Goal: Task Accomplishment & Management: Manage account settings

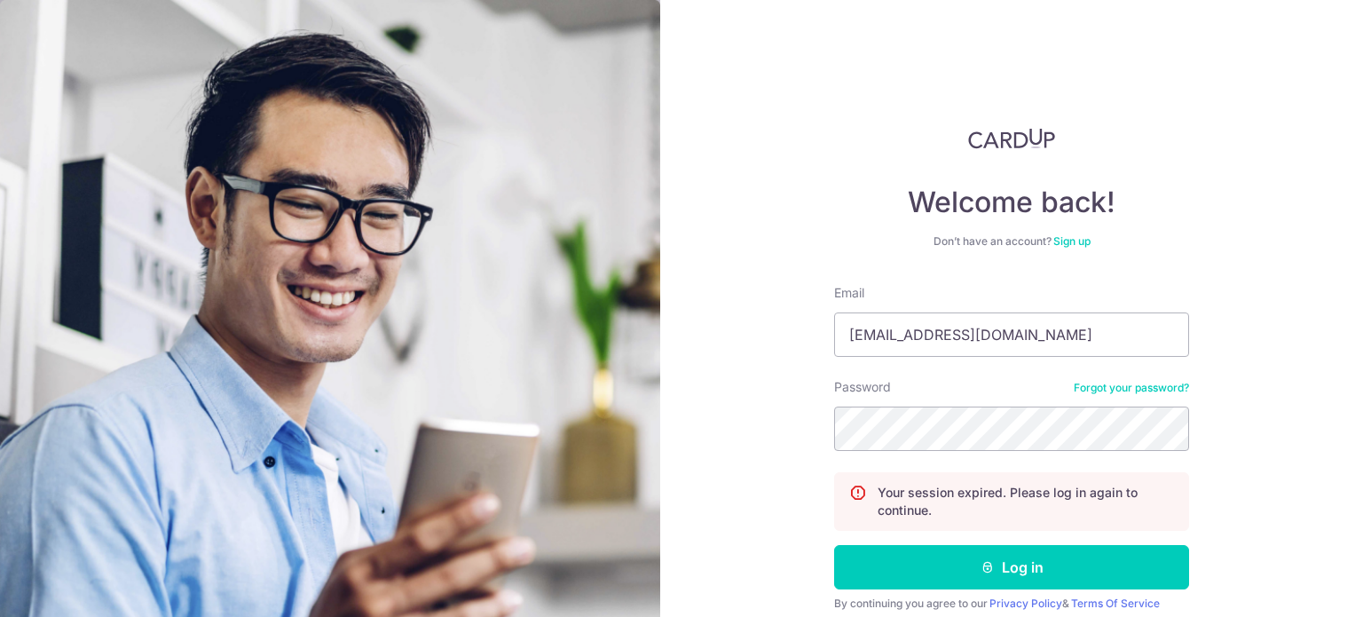
type input "[EMAIL_ADDRESS][DOMAIN_NAME]"
click at [790, 499] on div "Welcome back! Don’t have an account? Sign up Email [EMAIL_ADDRESS][DOMAIN_NAME]…" at bounding box center [1011, 308] width 703 height 617
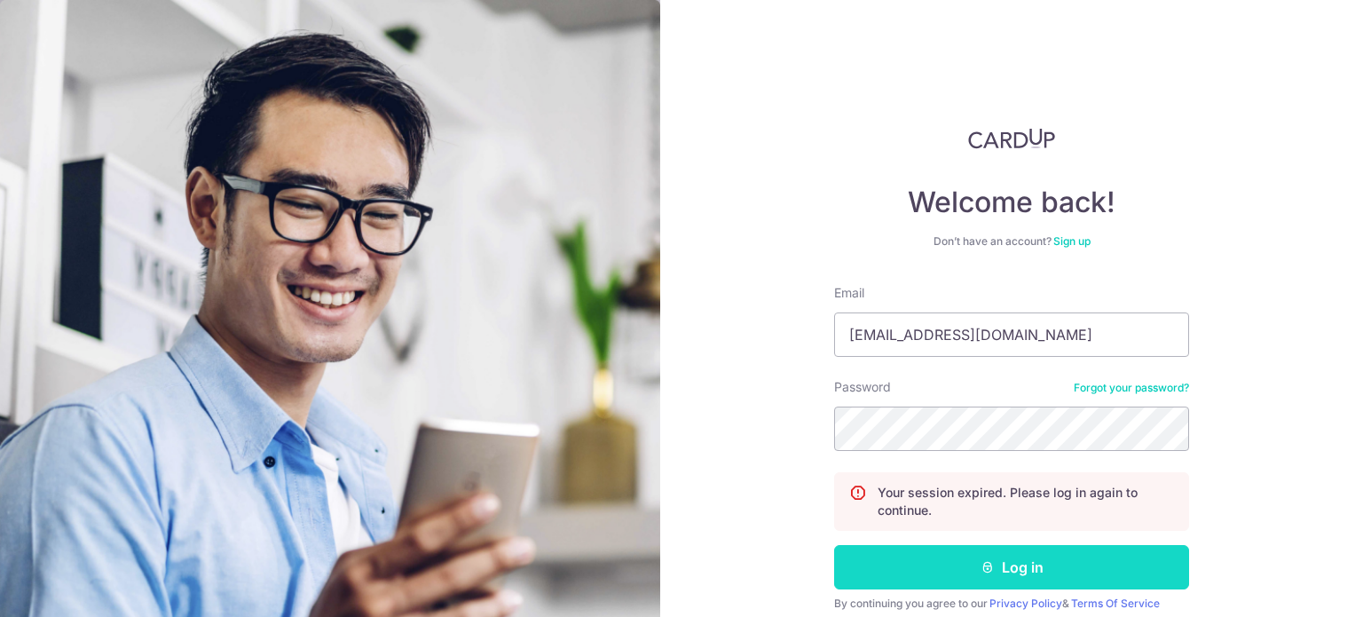
click at [878, 571] on button "Log in" at bounding box center [1011, 567] width 355 height 44
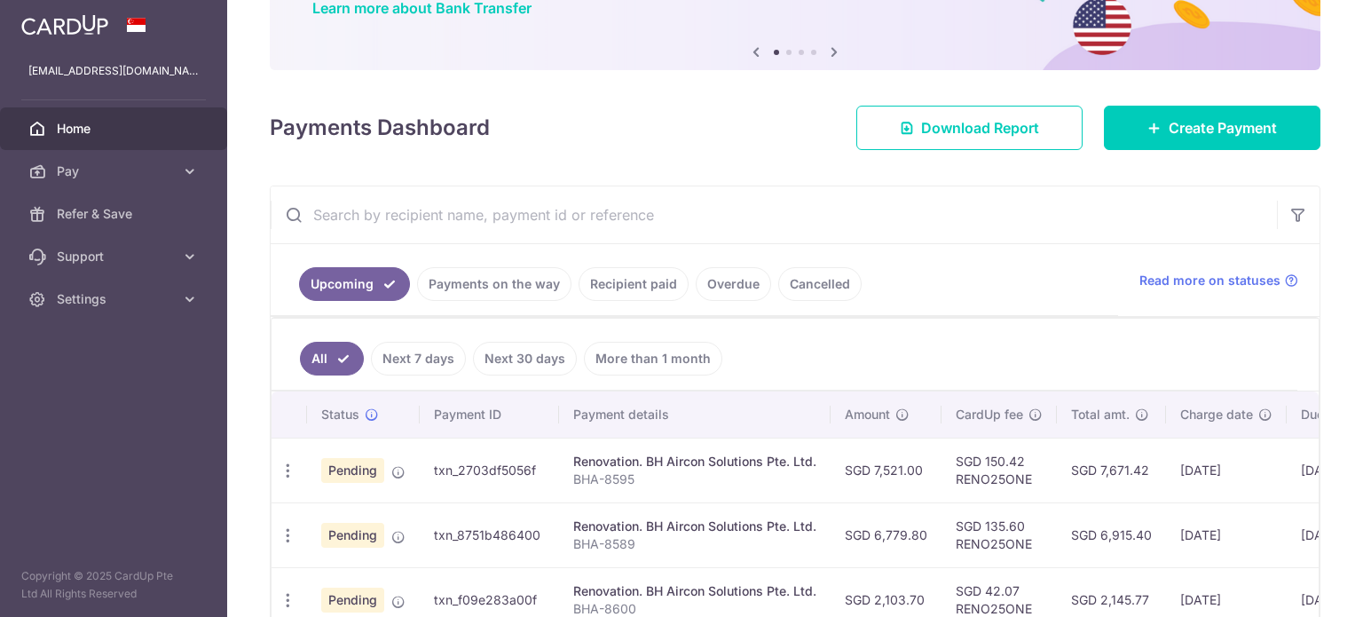
scroll to position [178, 0]
